Goal: Transaction & Acquisition: Subscribe to service/newsletter

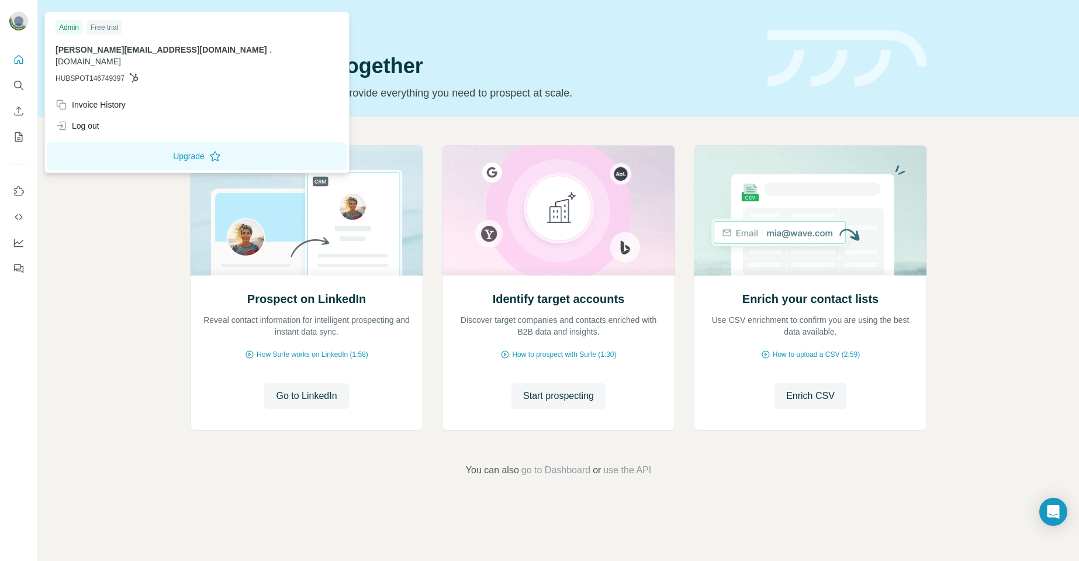
click at [20, 28] on img at bounding box center [18, 21] width 19 height 19
click at [89, 120] on div "Log out" at bounding box center [78, 126] width 44 height 12
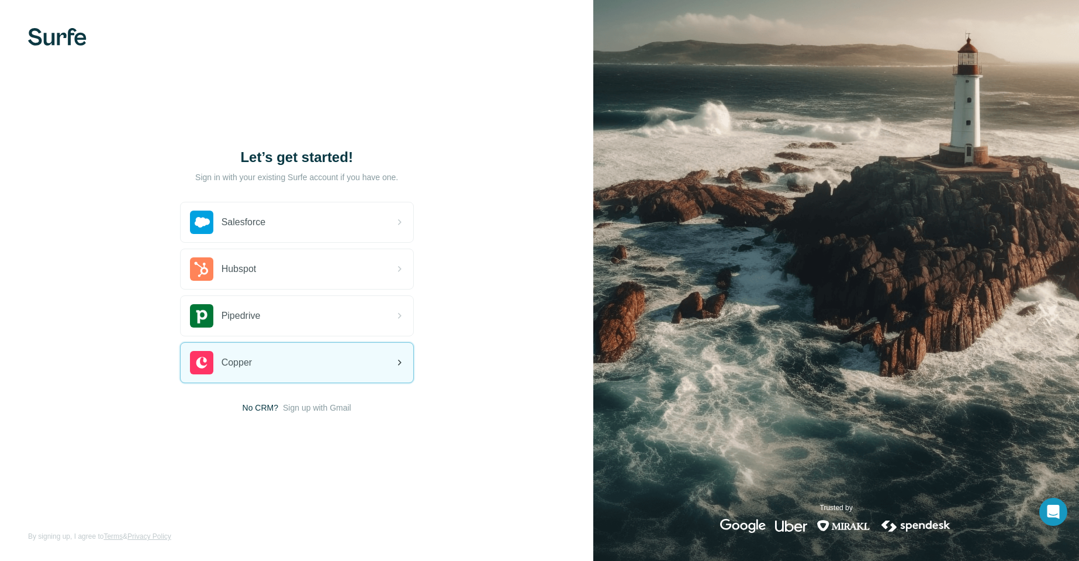
click at [392, 359] on icon at bounding box center [399, 363] width 14 height 14
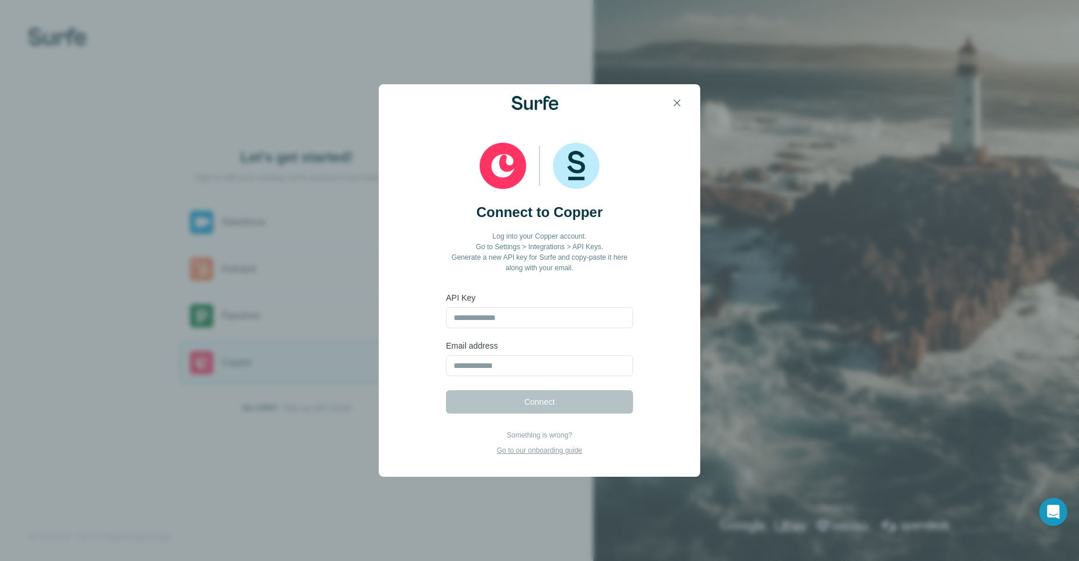
click at [332, 320] on div "Connect to Copper Log into your Copper account. Go to Settings > Integrations >…" at bounding box center [539, 280] width 1079 height 561
click at [675, 106] on icon "button" at bounding box center [677, 103] width 12 height 12
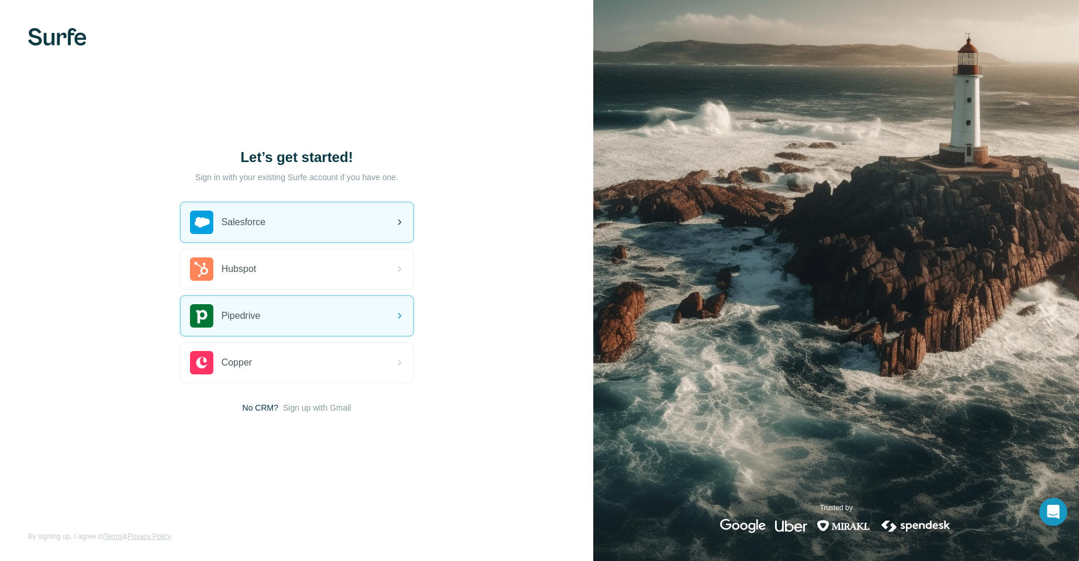
click at [248, 272] on span "Hubspot" at bounding box center [239, 269] width 35 height 14
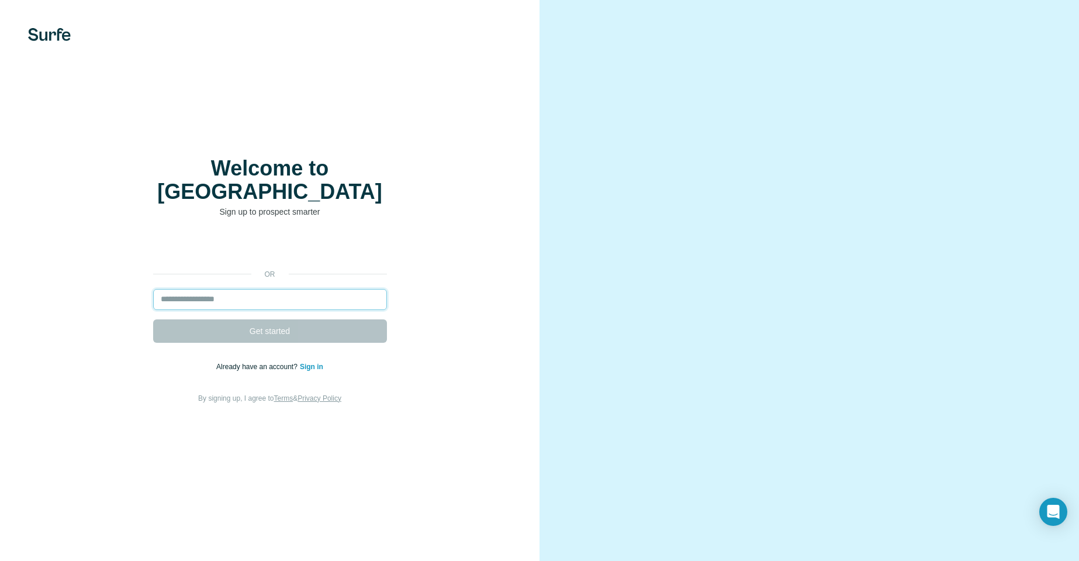
click at [234, 289] on input "email" at bounding box center [270, 299] width 234 height 21
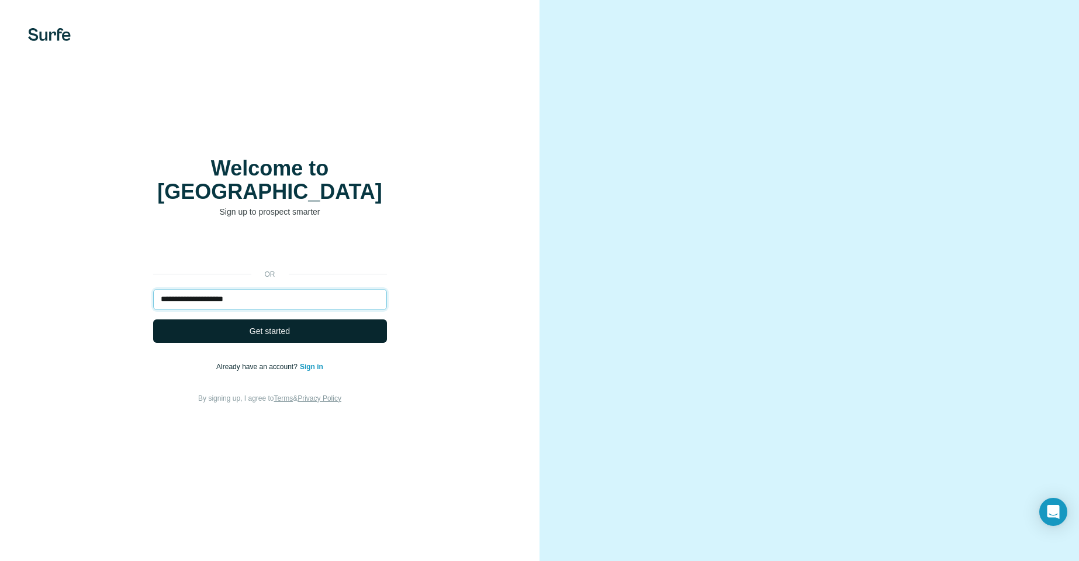
type input "**********"
click at [260, 325] on span "Get started" at bounding box center [270, 331] width 40 height 12
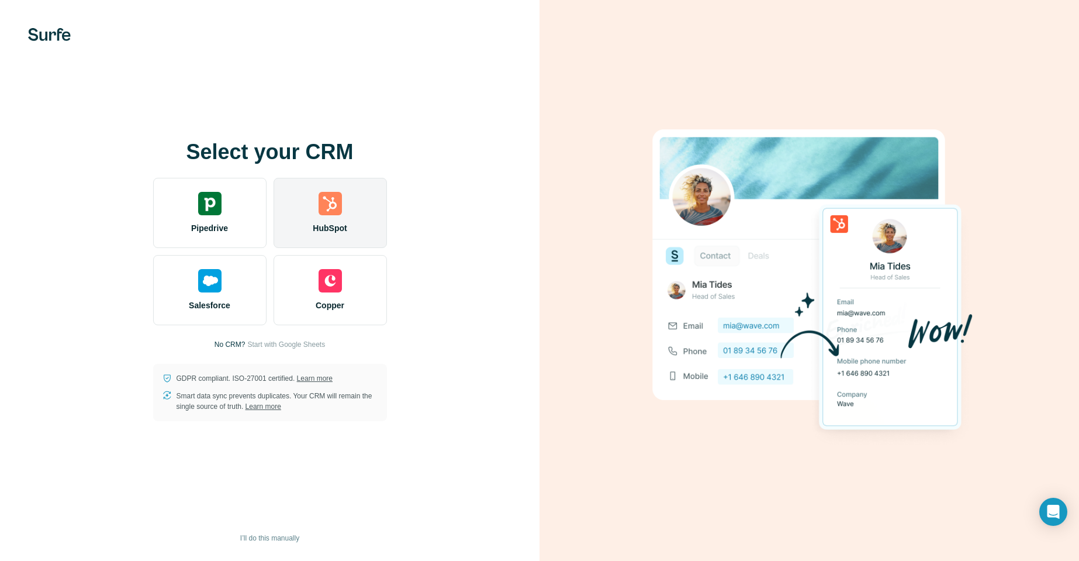
click at [329, 212] on img at bounding box center [330, 203] width 23 height 23
click at [325, 208] on img at bounding box center [330, 203] width 23 height 23
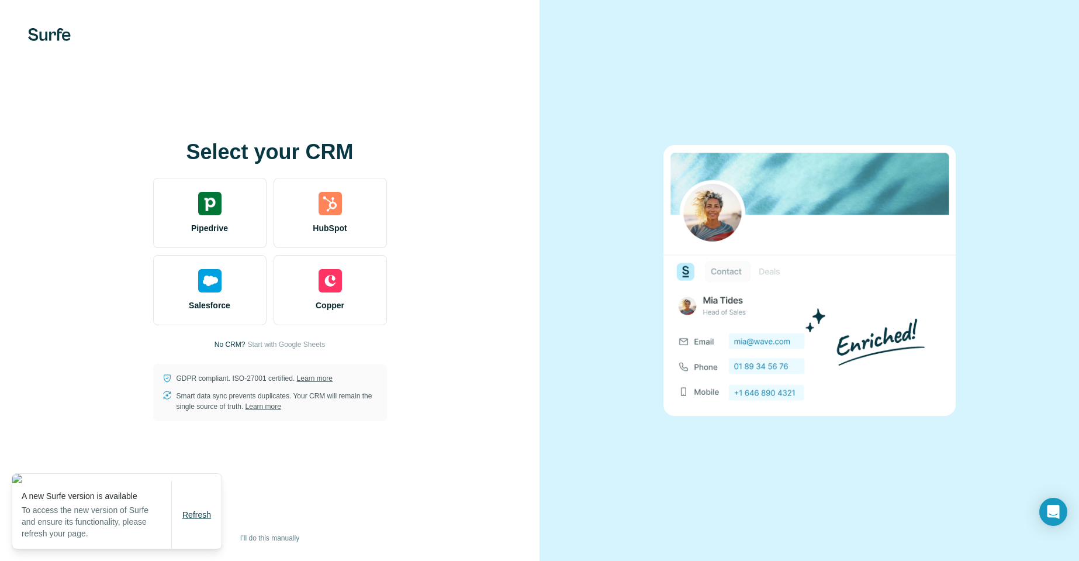
click at [194, 519] on span "Refresh" at bounding box center [196, 514] width 29 height 9
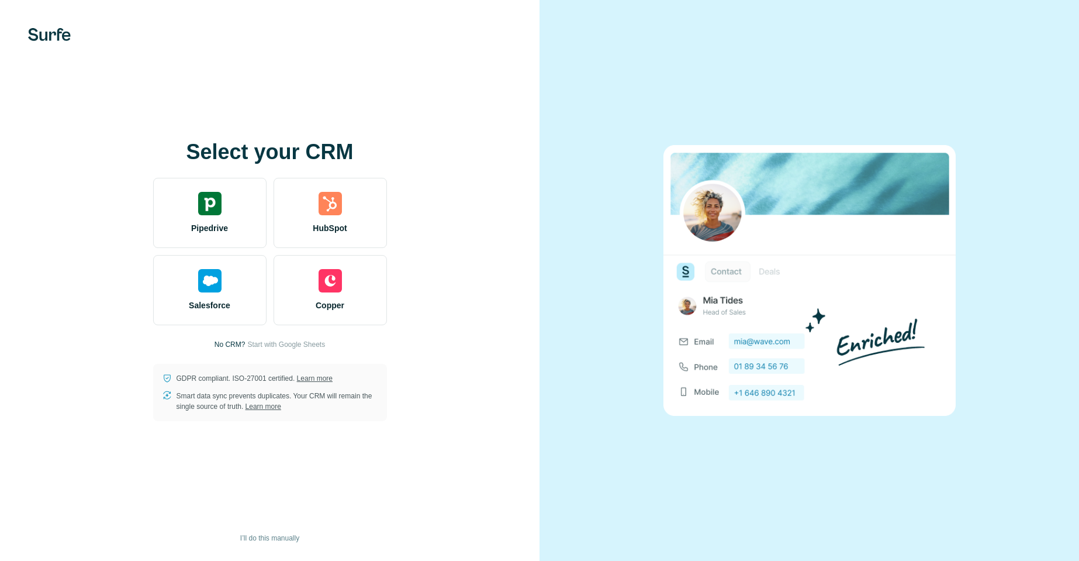
click at [334, 202] on img at bounding box center [330, 203] width 23 height 23
click at [333, 220] on div "HubSpot" at bounding box center [330, 213] width 113 height 70
click at [328, 208] on img at bounding box center [330, 203] width 23 height 23
click at [331, 208] on img at bounding box center [330, 203] width 23 height 23
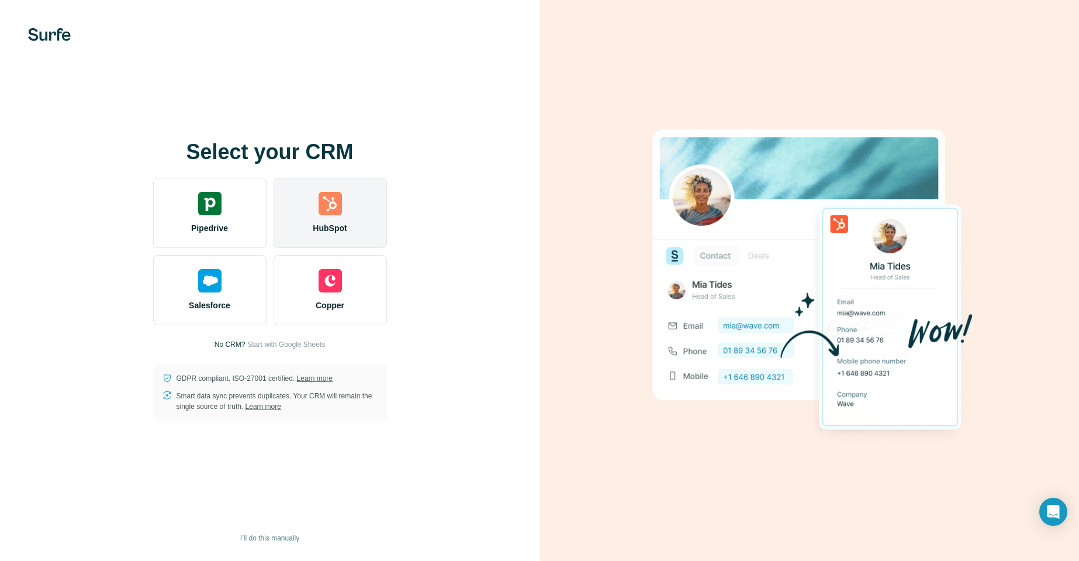
click at [339, 202] on img at bounding box center [330, 203] width 23 height 23
click at [327, 210] on img at bounding box center [330, 203] width 23 height 23
click at [327, 208] on img at bounding box center [330, 203] width 23 height 23
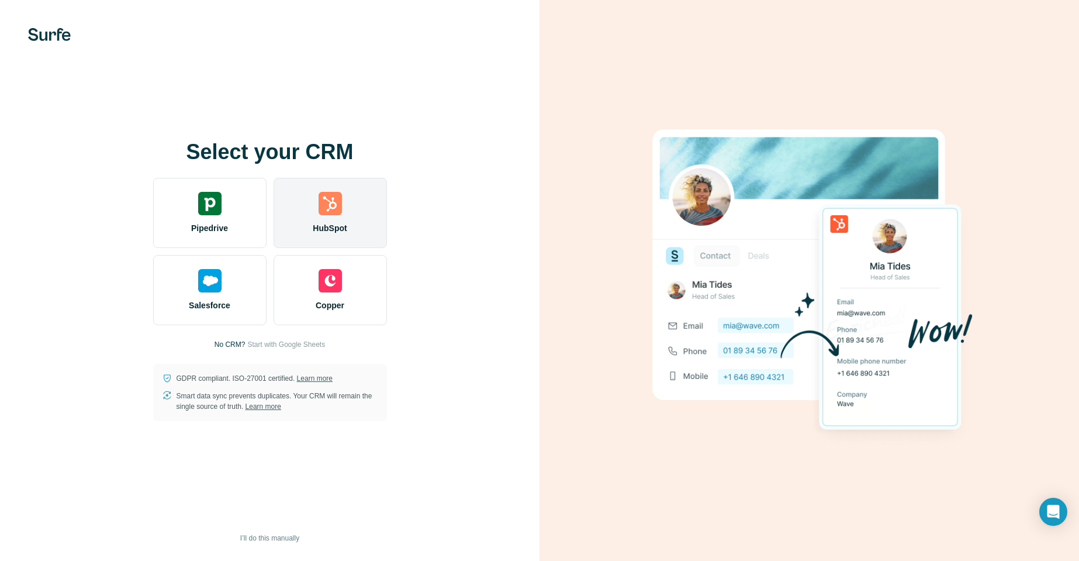
click at [334, 208] on img at bounding box center [330, 203] width 23 height 23
click at [334, 207] on img at bounding box center [330, 203] width 23 height 23
click at [327, 219] on div "HubSpot" at bounding box center [330, 213] width 113 height 70
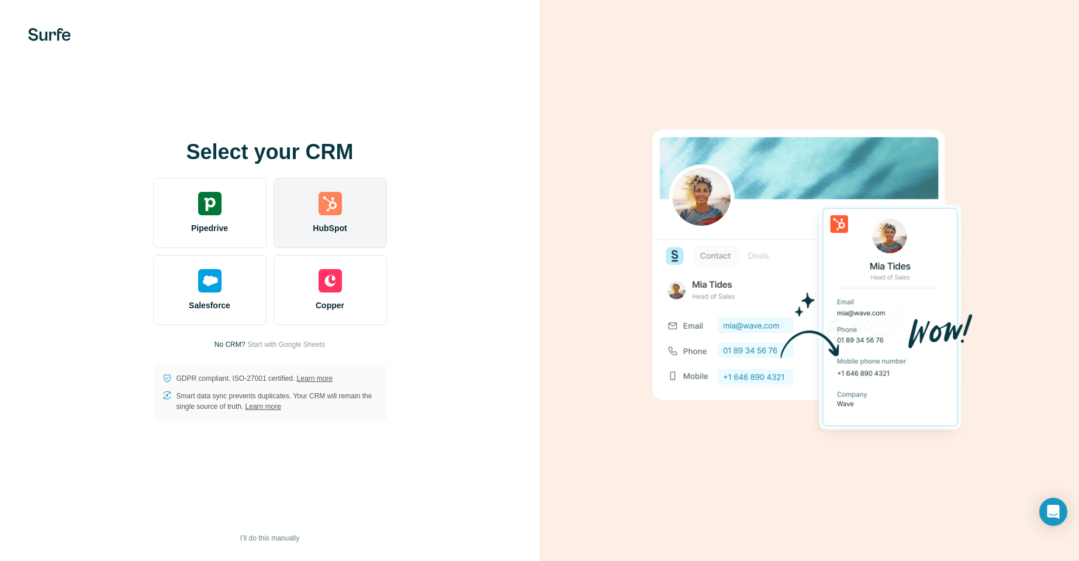
click at [327, 219] on div "HubSpot" at bounding box center [330, 213] width 113 height 70
click at [333, 209] on img at bounding box center [330, 203] width 23 height 23
click at [333, 204] on img at bounding box center [330, 203] width 23 height 23
